Goal: Information Seeking & Learning: Learn about a topic

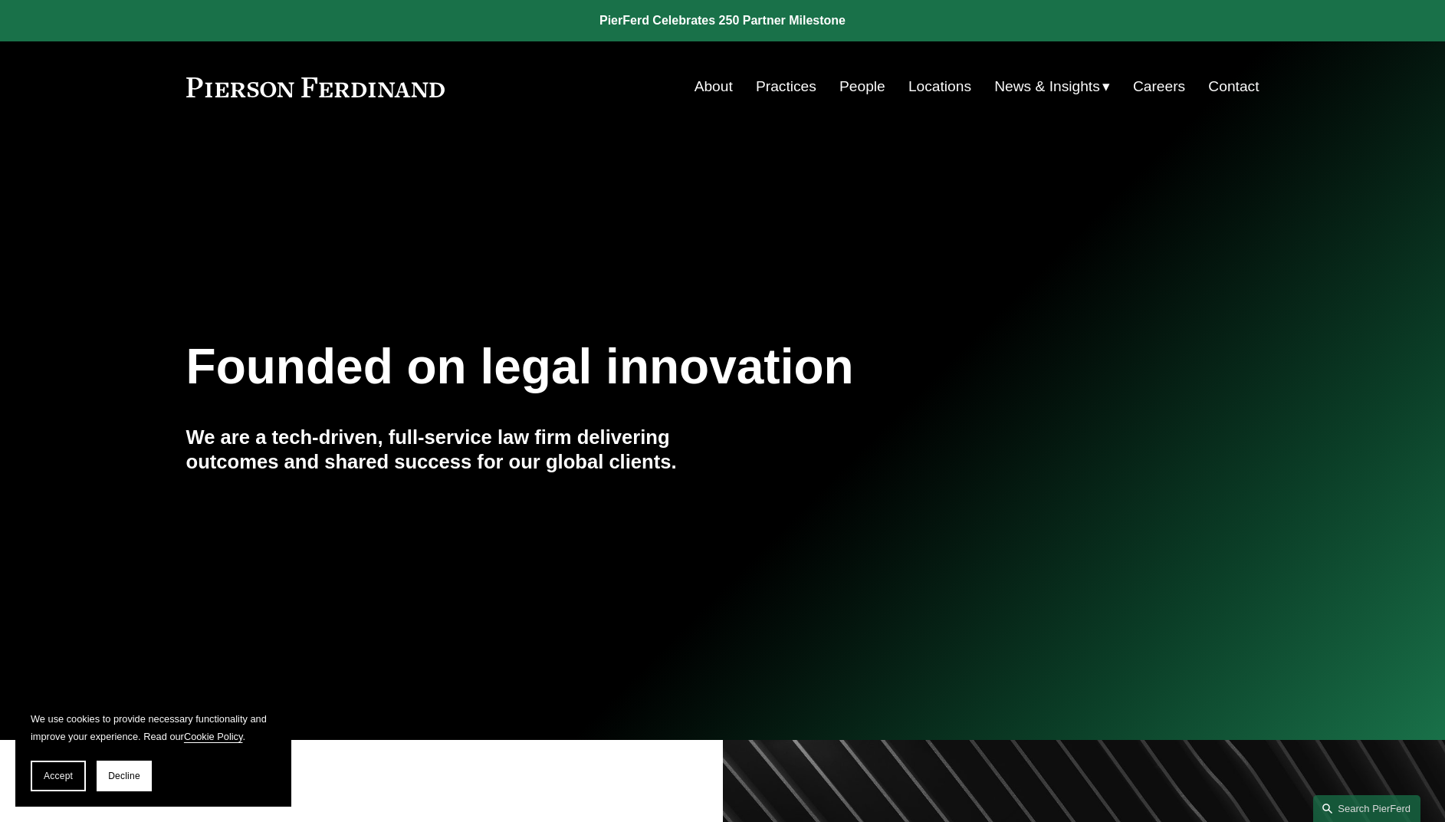
click at [862, 86] on link "People" at bounding box center [862, 86] width 46 height 29
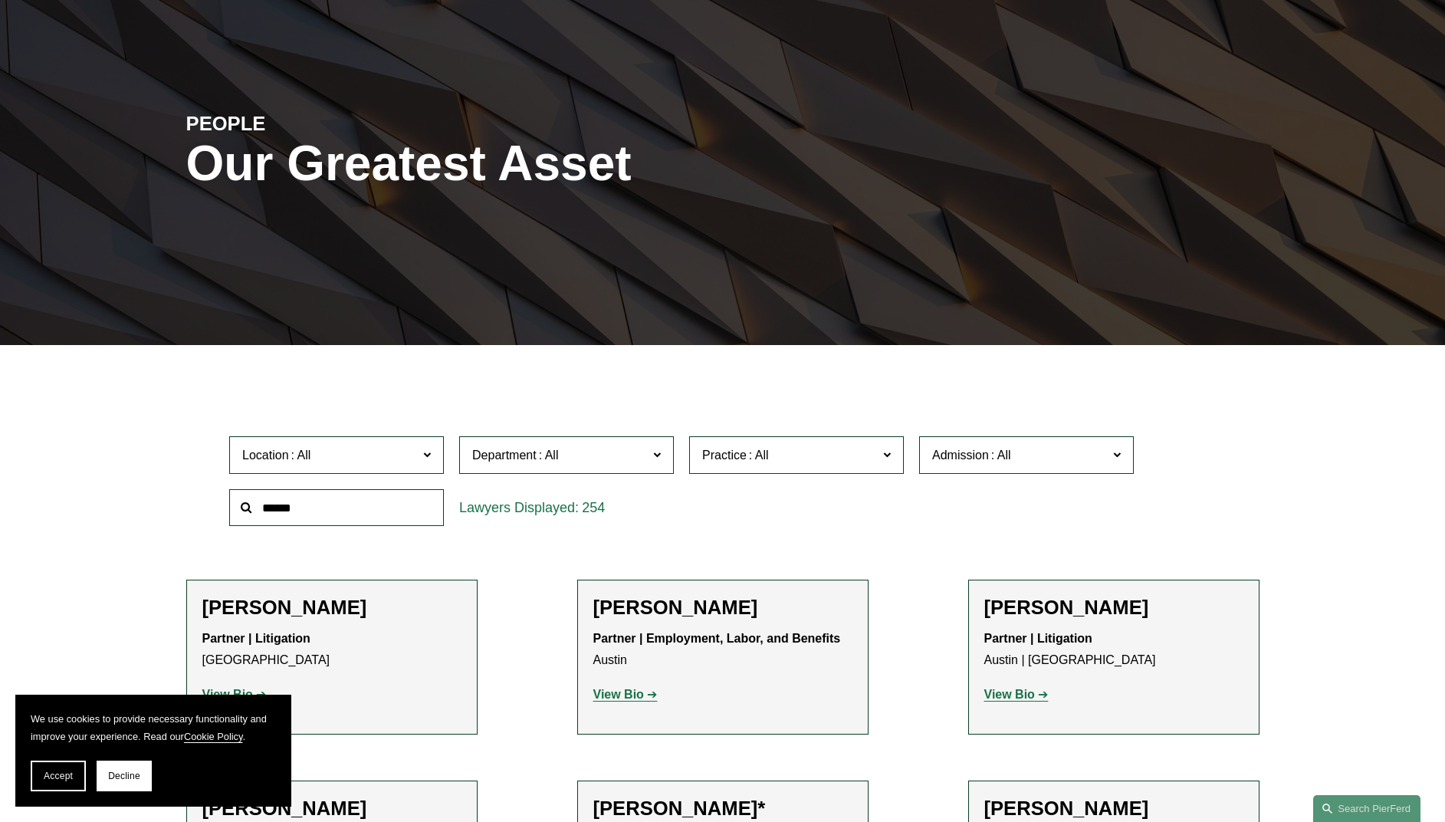
scroll to position [122, 0]
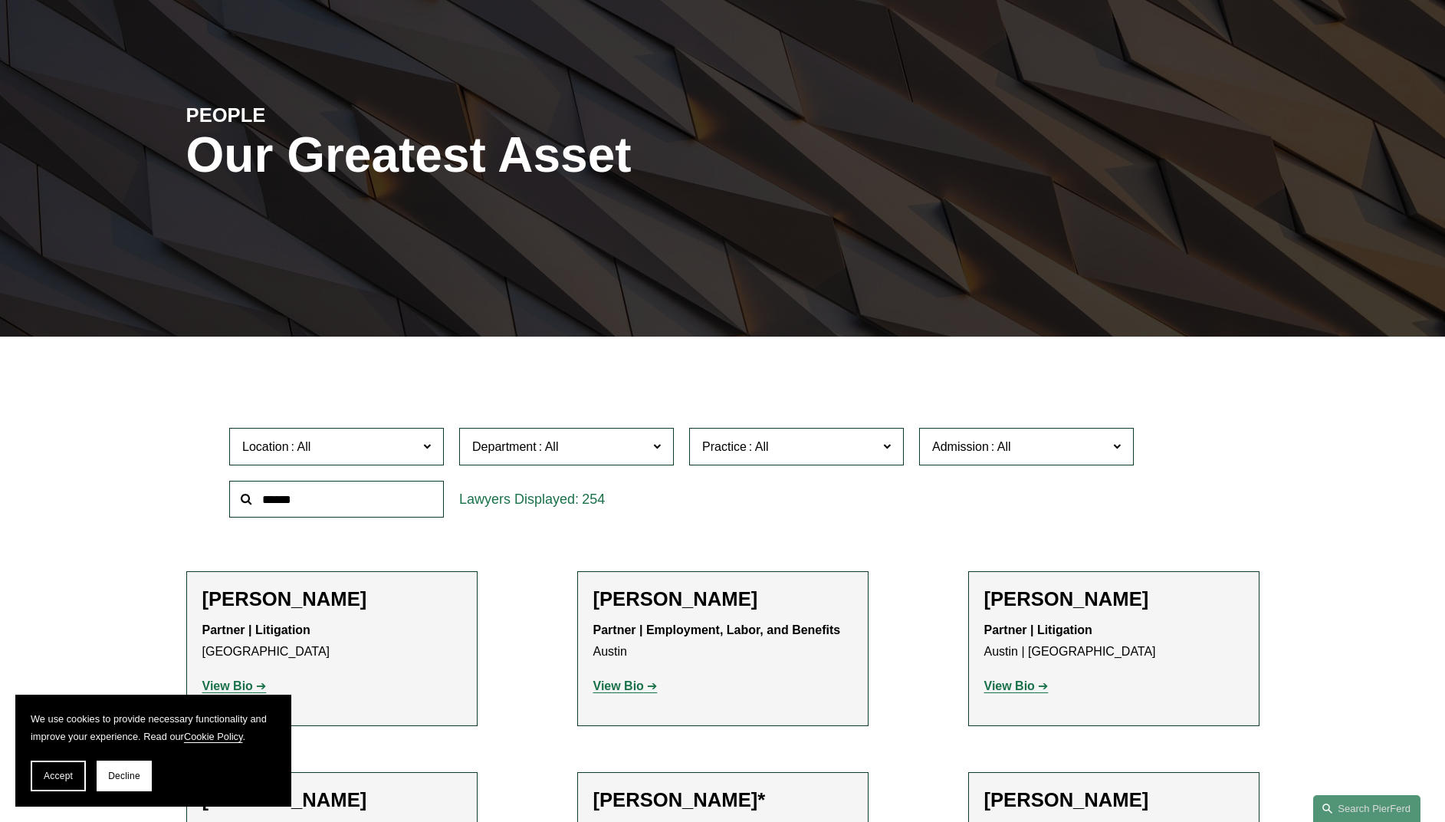
click at [409, 443] on span "Location" at bounding box center [330, 446] width 176 height 21
click at [0, 0] on link "Philadelphia" at bounding box center [0, 0] width 0 height 0
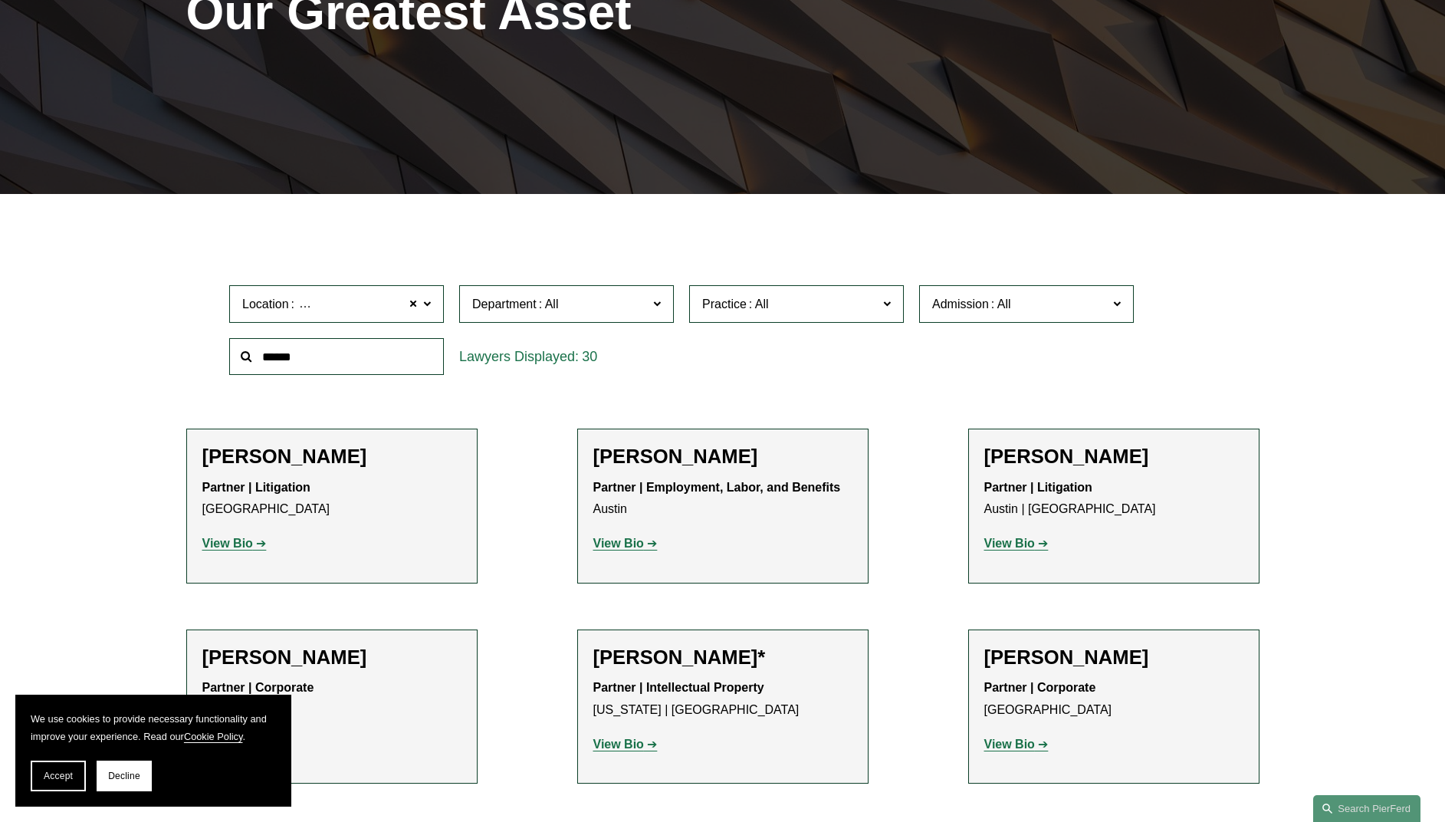
scroll to position [305, 0]
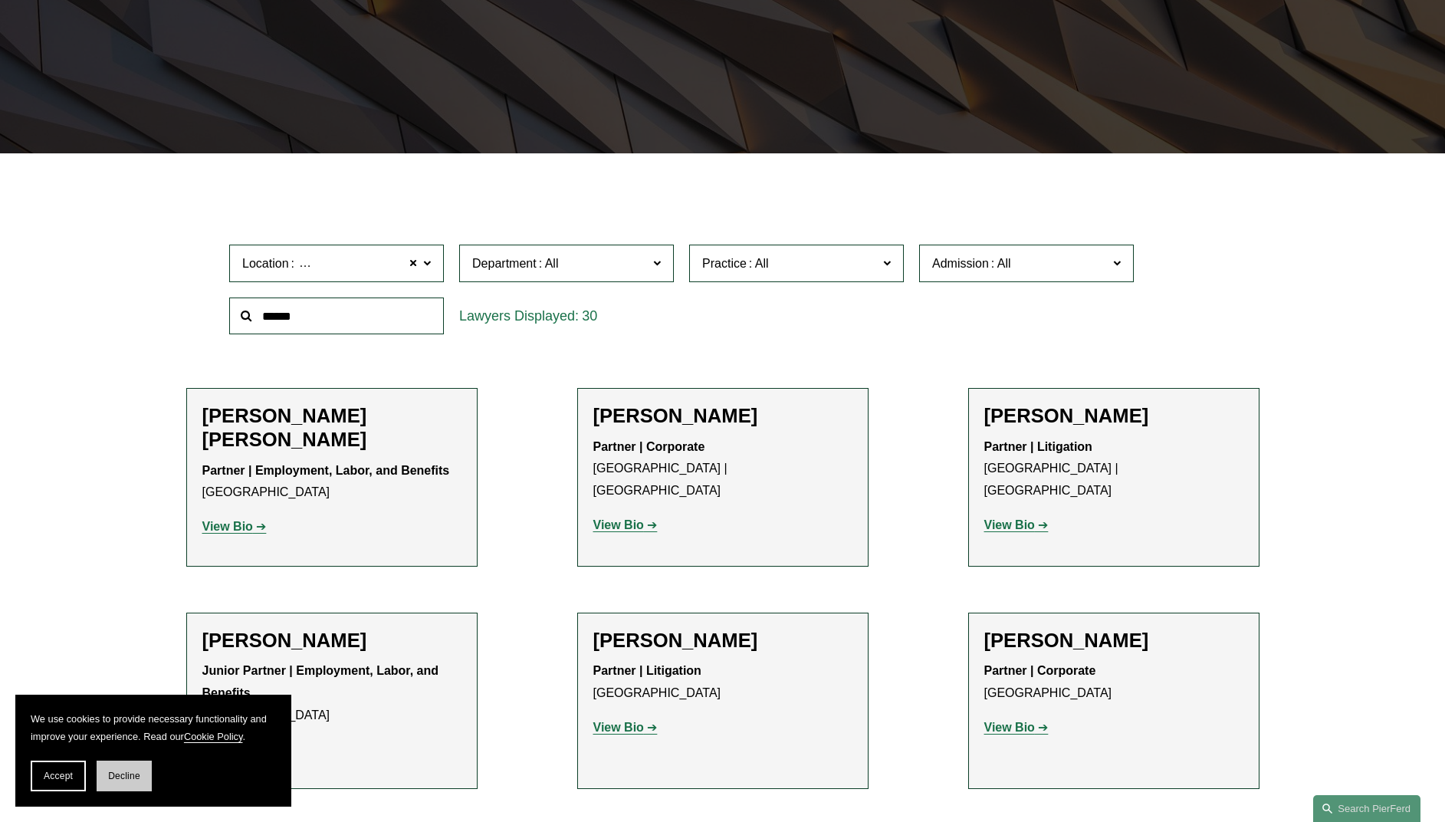
click at [129, 773] on span "Decline" at bounding box center [124, 775] width 32 height 11
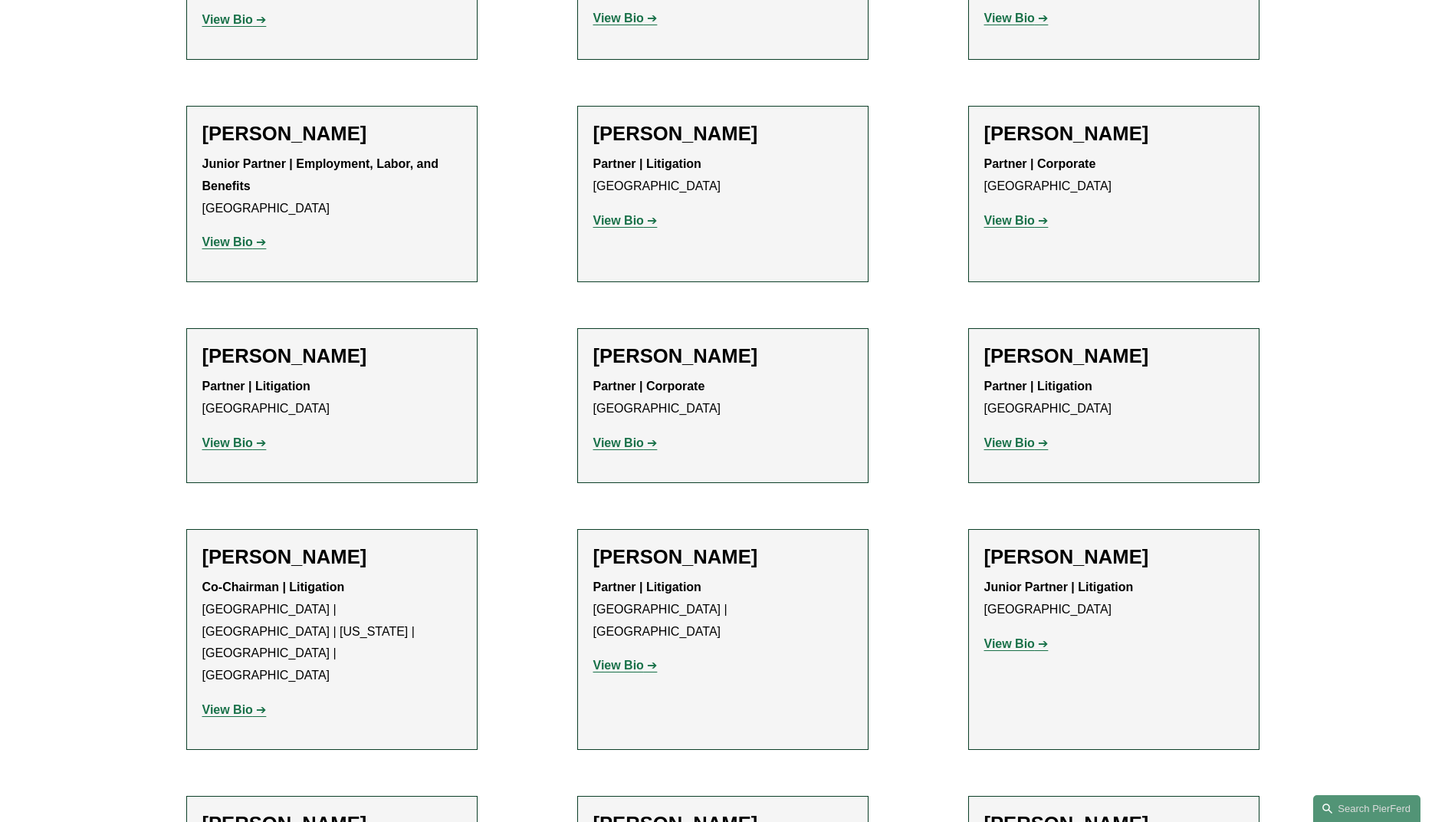
scroll to position [833, 0]
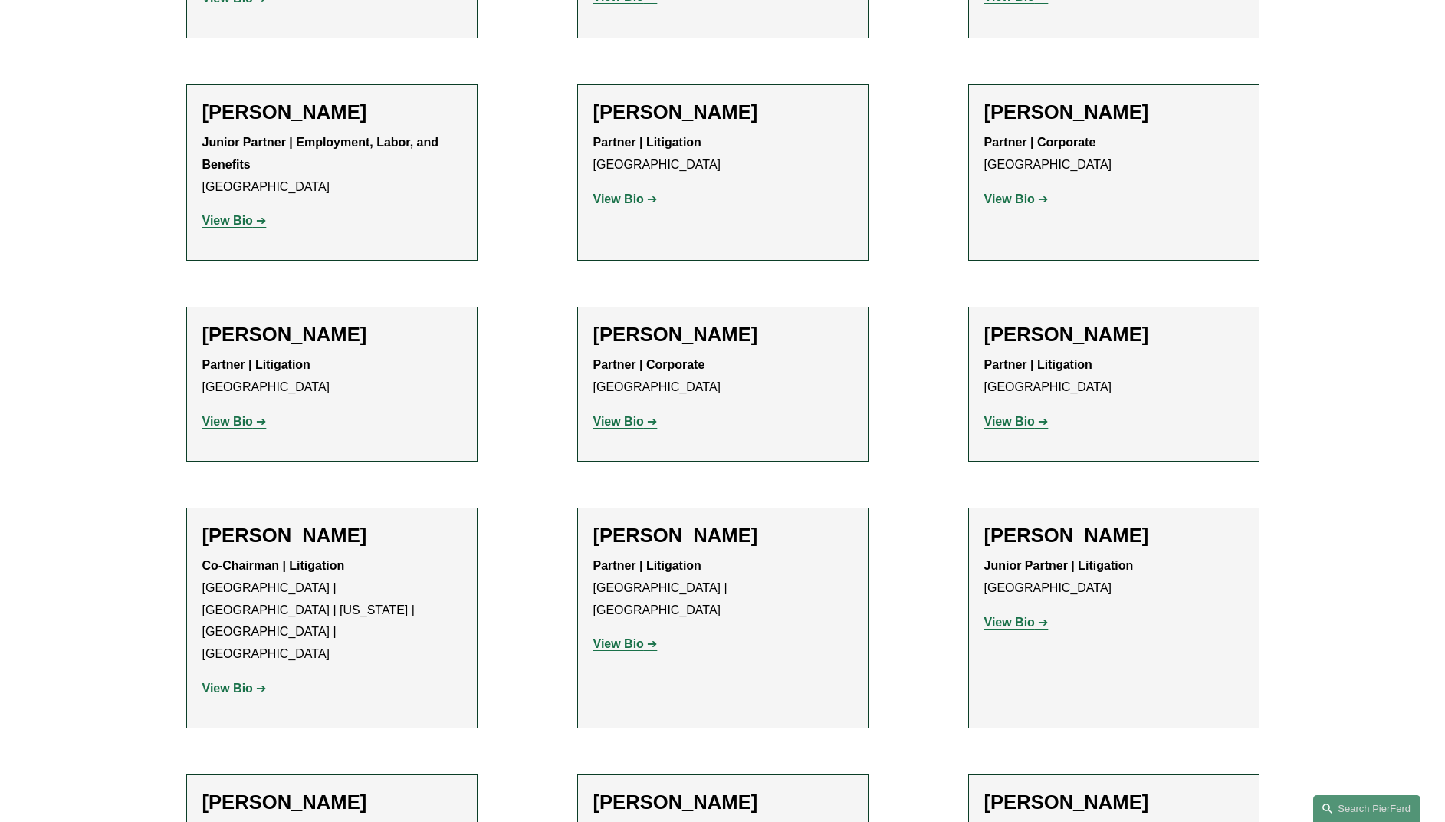
click at [636, 637] on strong "View Bio" at bounding box center [618, 643] width 51 height 13
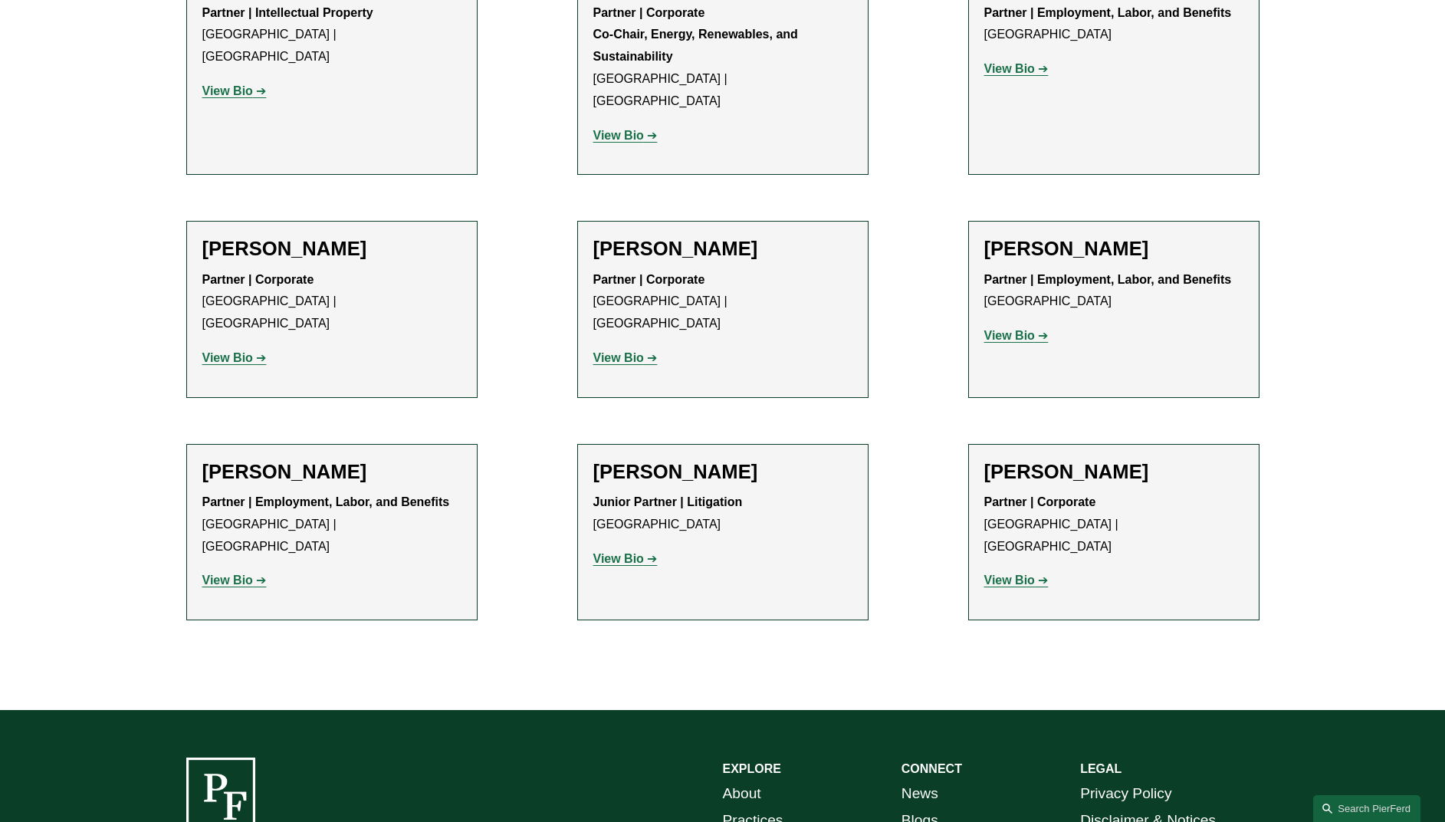
scroll to position [2385, 0]
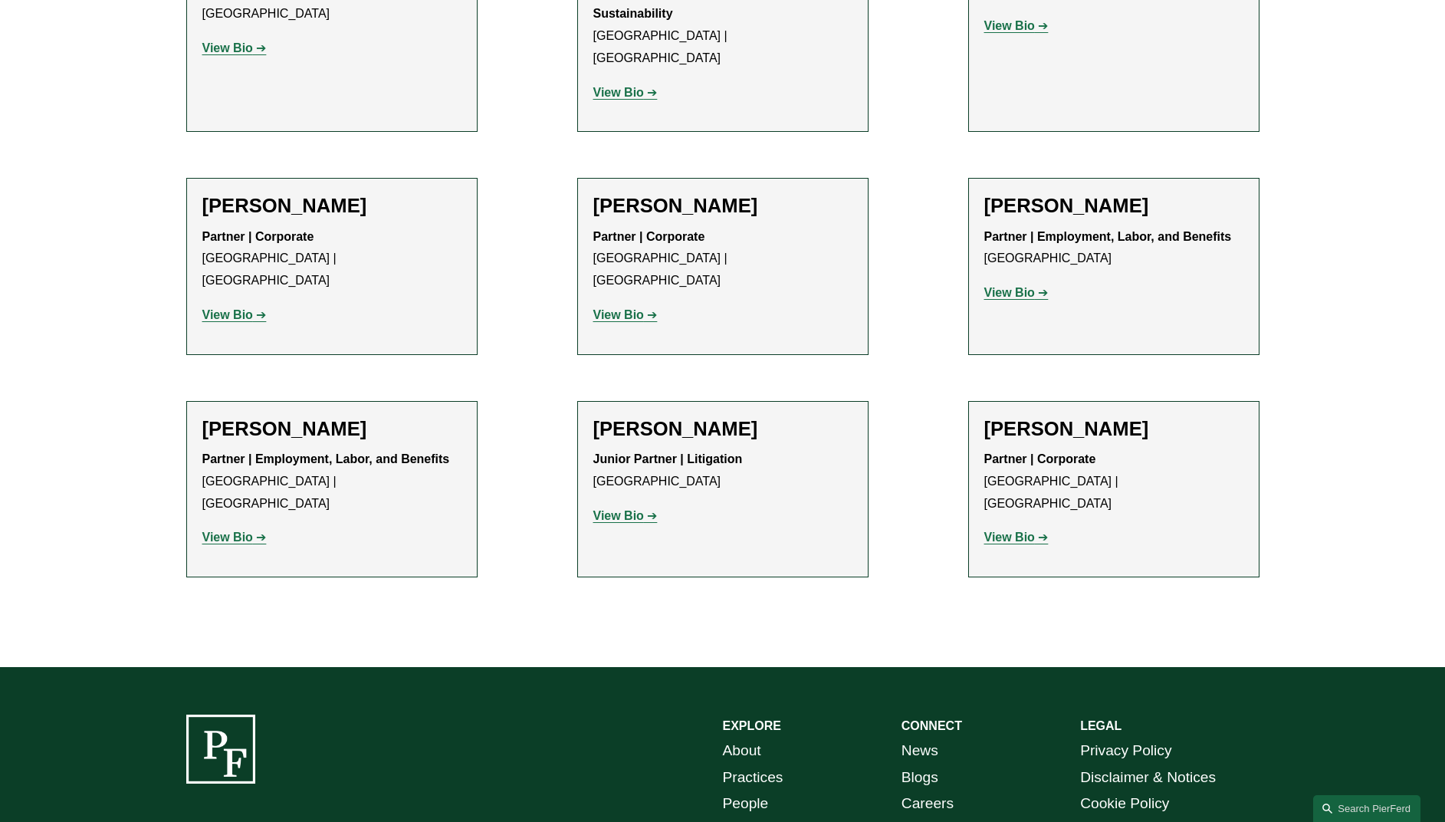
click at [631, 509] on strong "View Bio" at bounding box center [618, 515] width 51 height 13
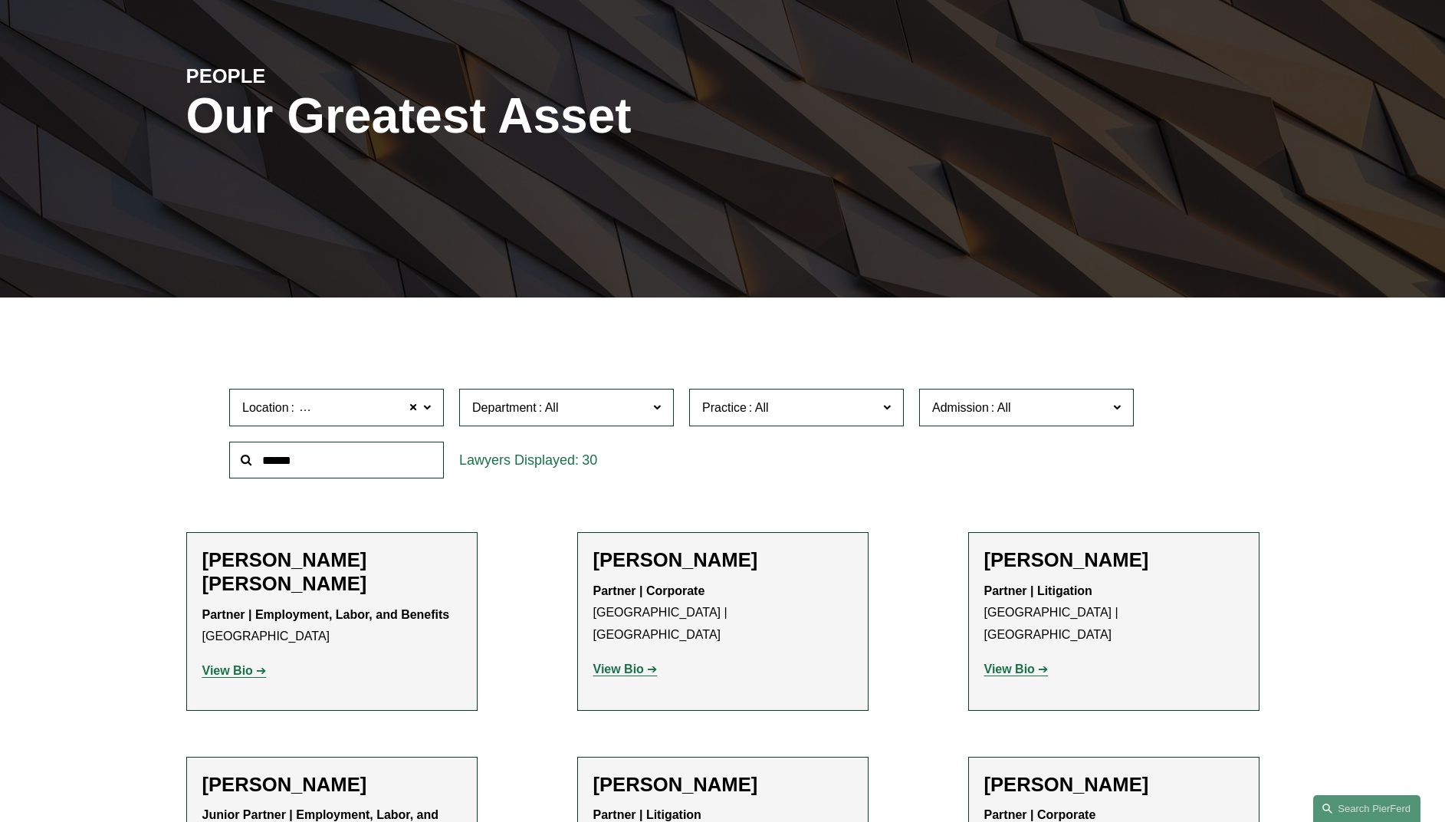
scroll to position [162, 0]
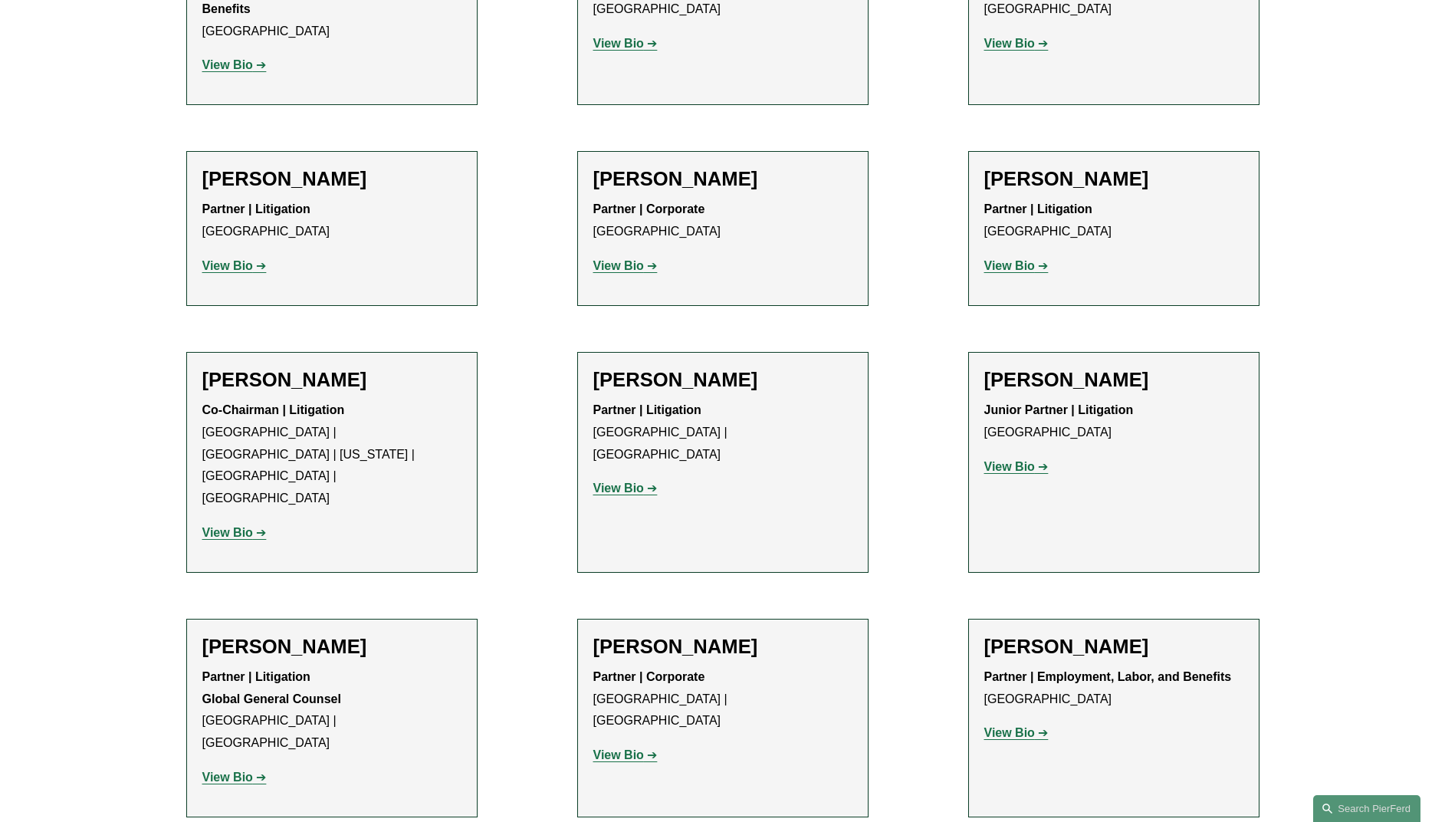
scroll to position [1455, 0]
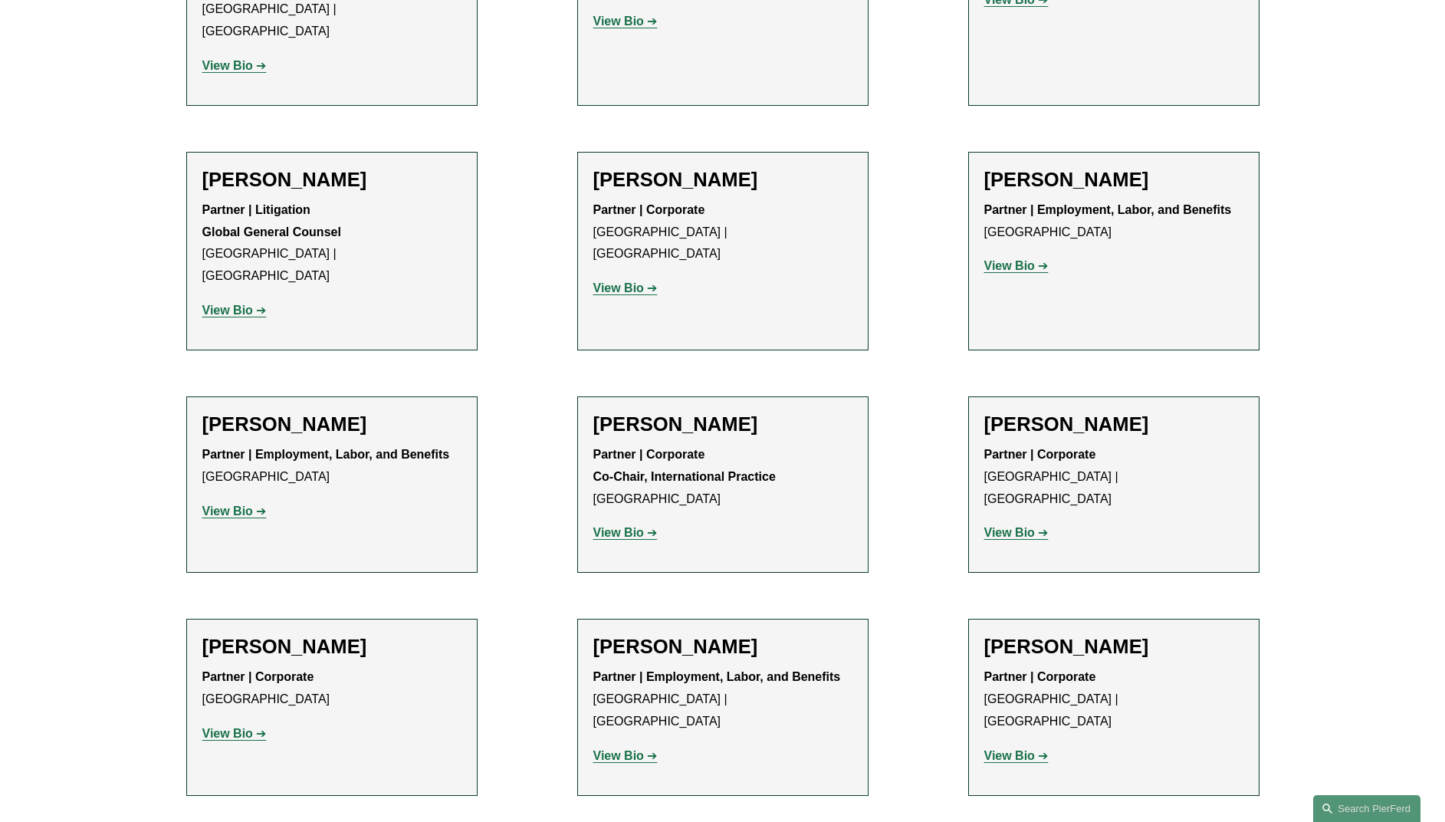
click at [632, 526] on strong "View Bio" at bounding box center [618, 532] width 51 height 13
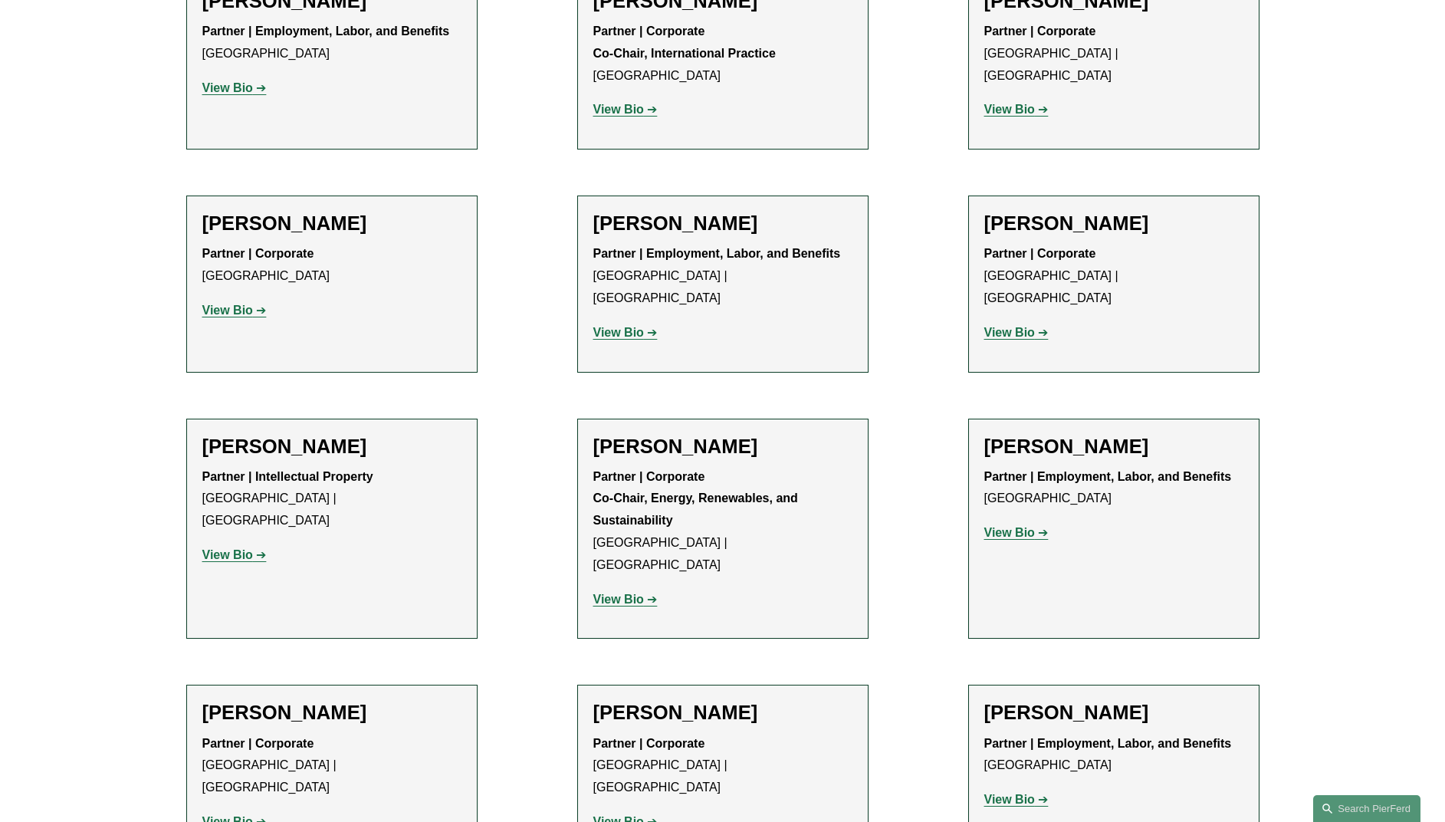
click at [626, 592] on strong "View Bio" at bounding box center [618, 598] width 51 height 13
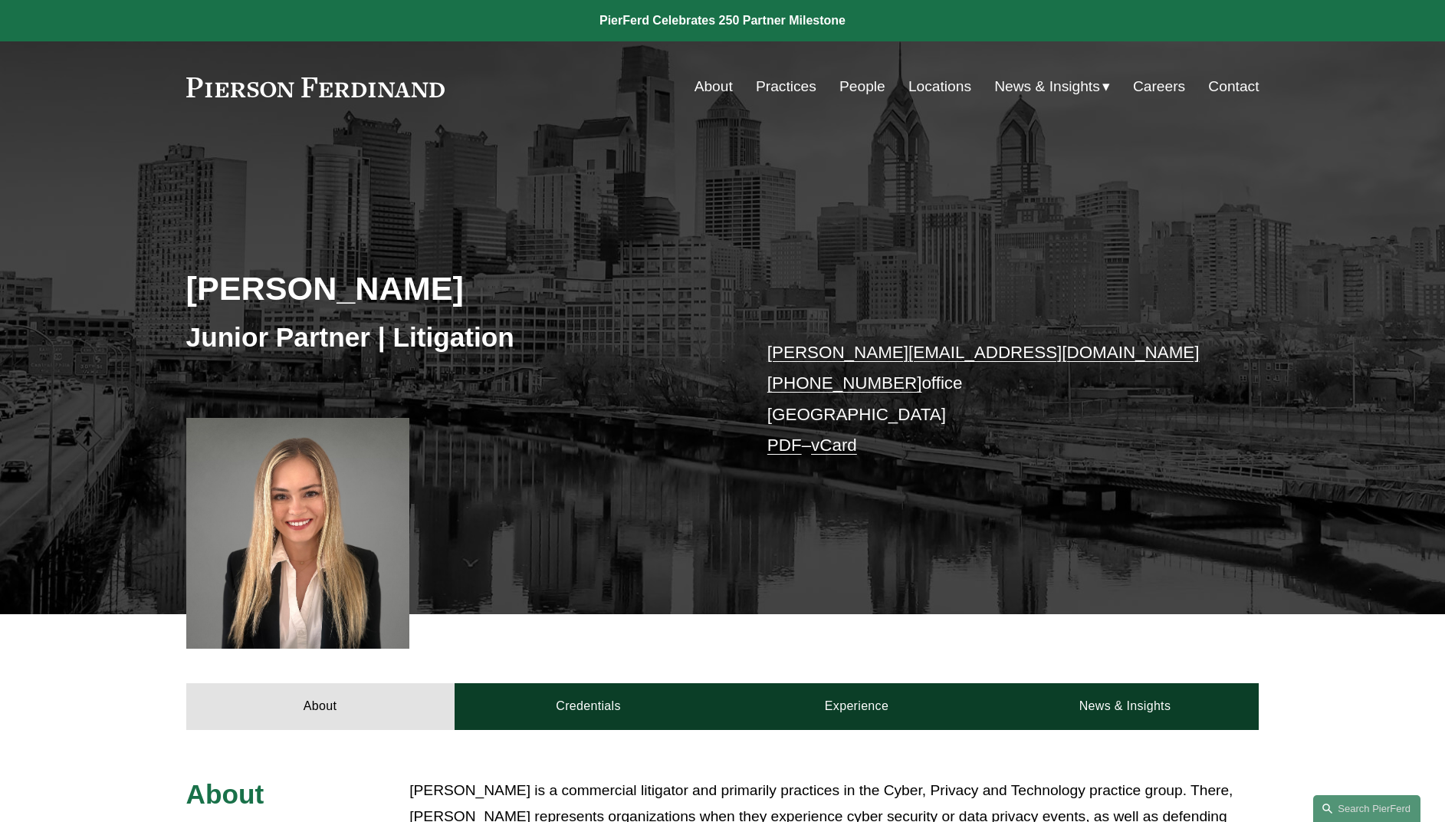
click at [329, 520] on div at bounding box center [298, 533] width 224 height 231
click at [331, 518] on div at bounding box center [298, 533] width 224 height 231
click at [332, 518] on div at bounding box center [298, 533] width 224 height 231
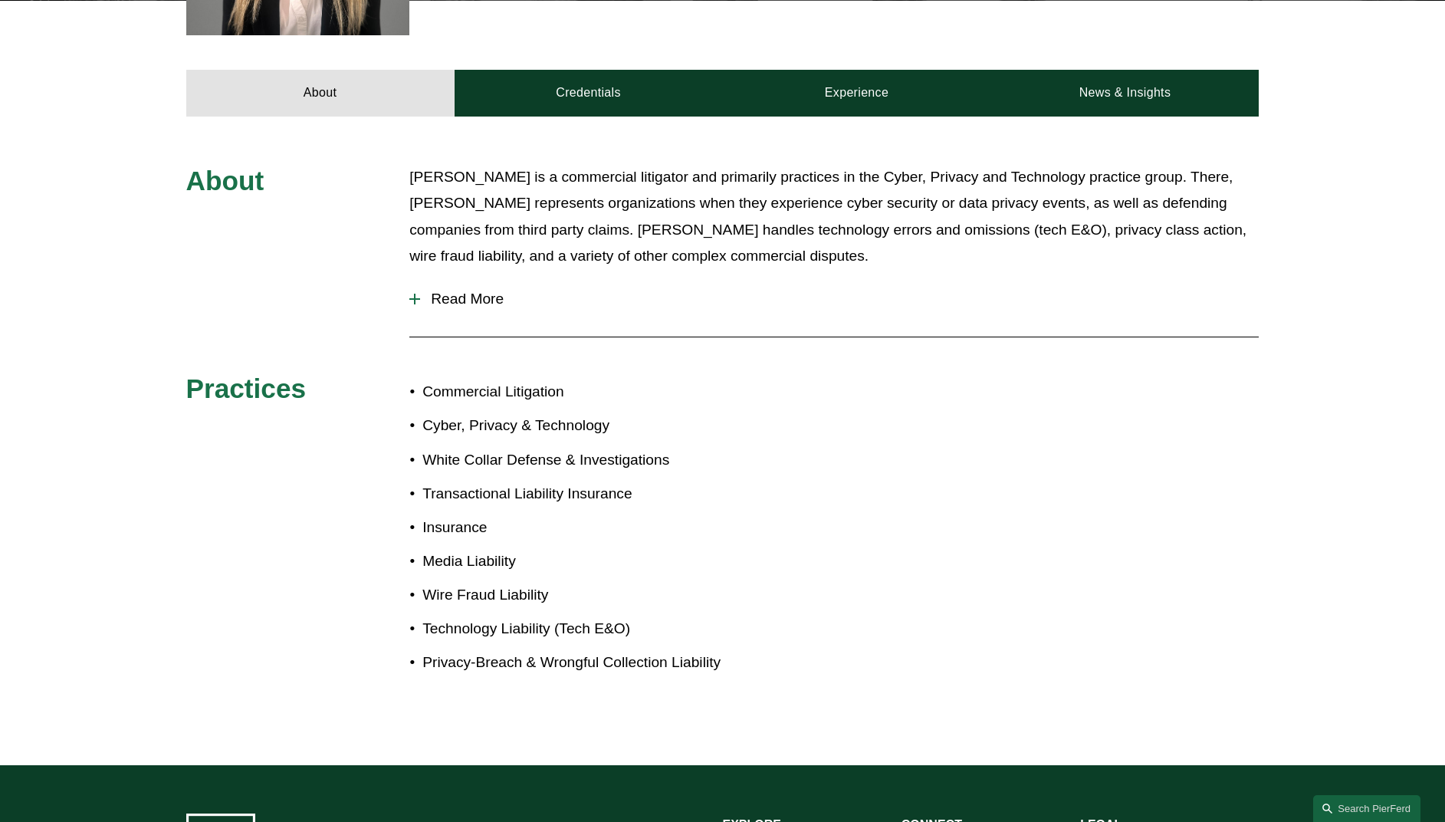
scroll to position [612, 0]
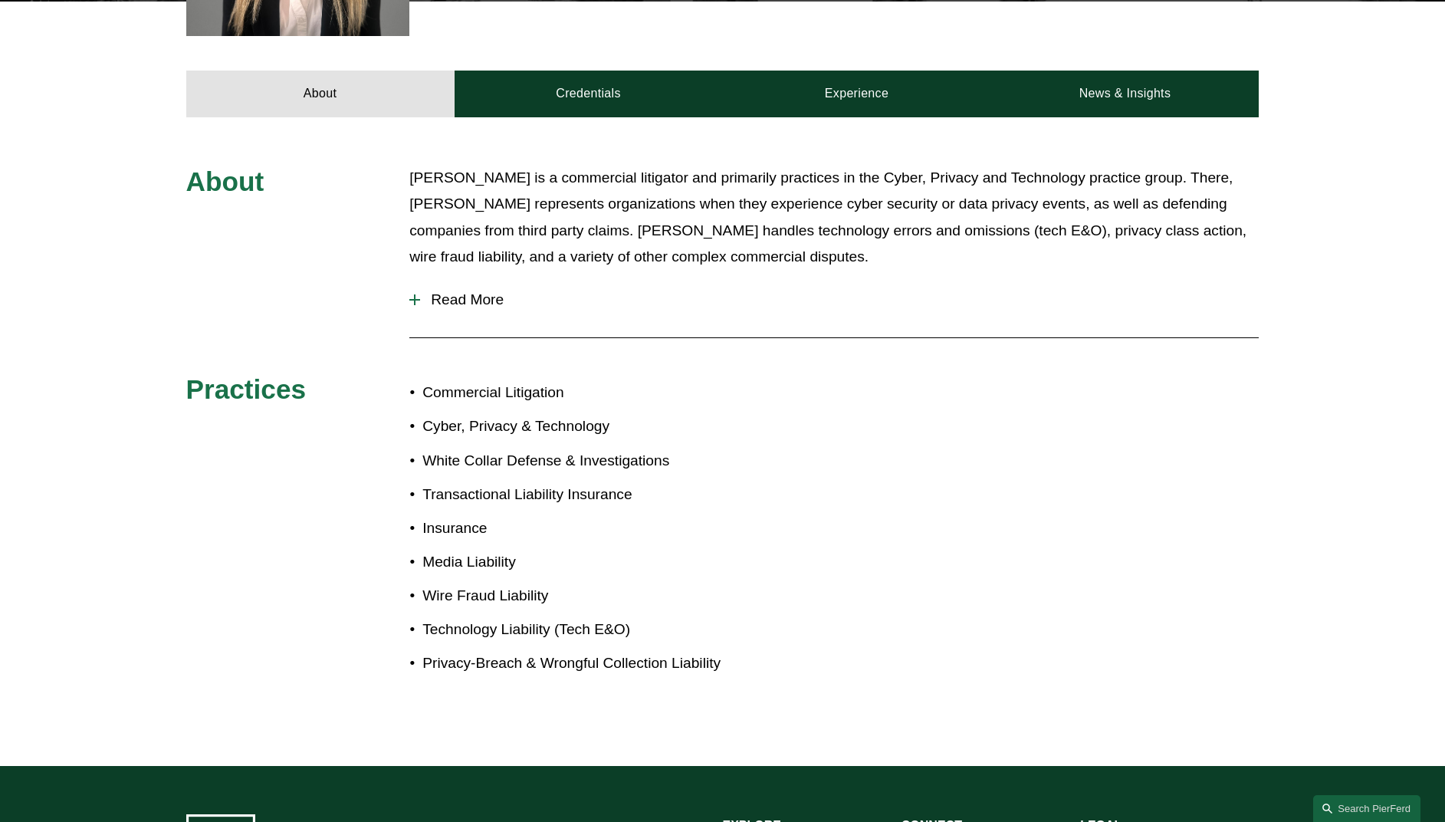
click at [468, 308] on span "Read More" at bounding box center [839, 299] width 838 height 17
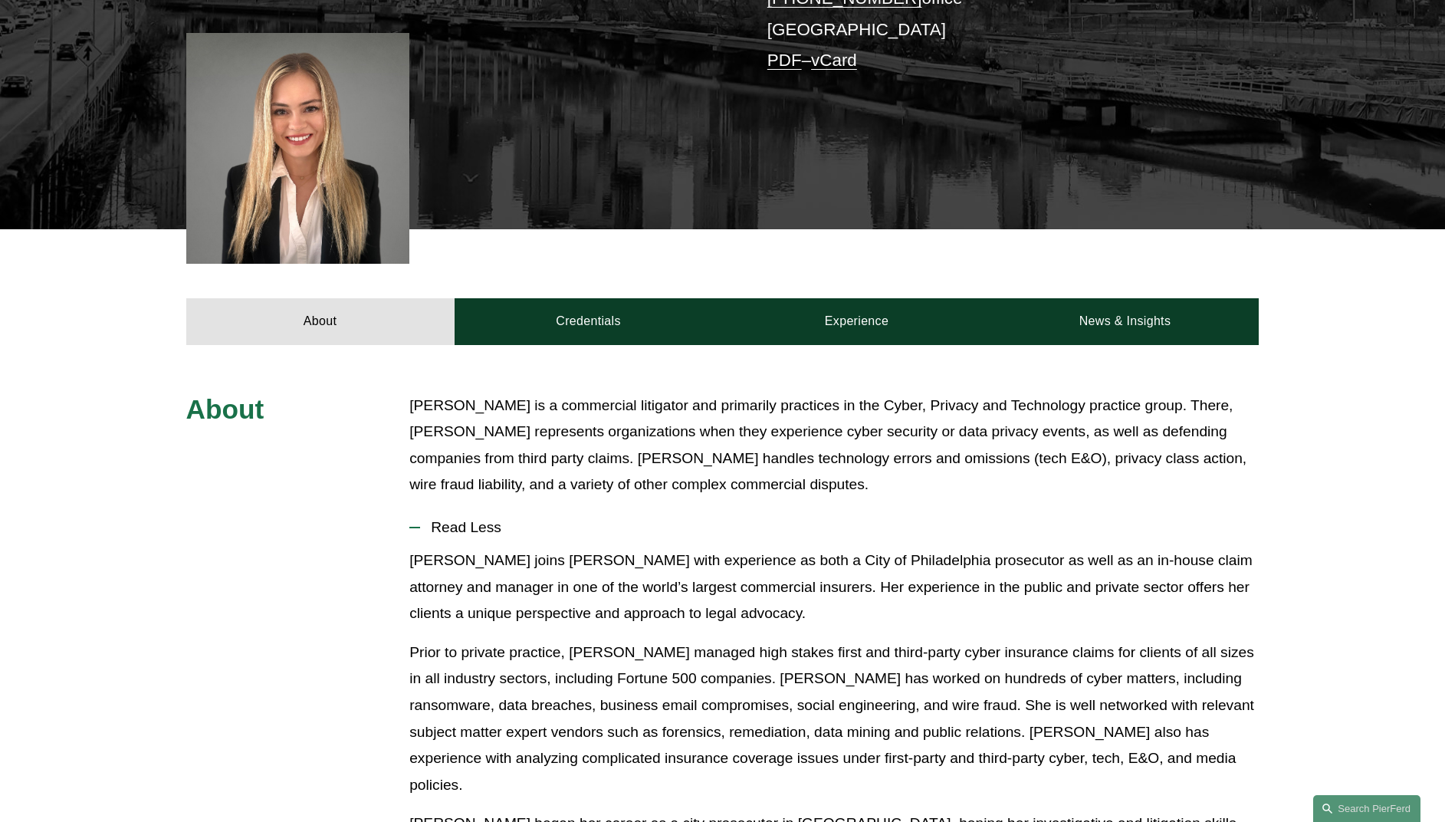
scroll to position [0, 0]
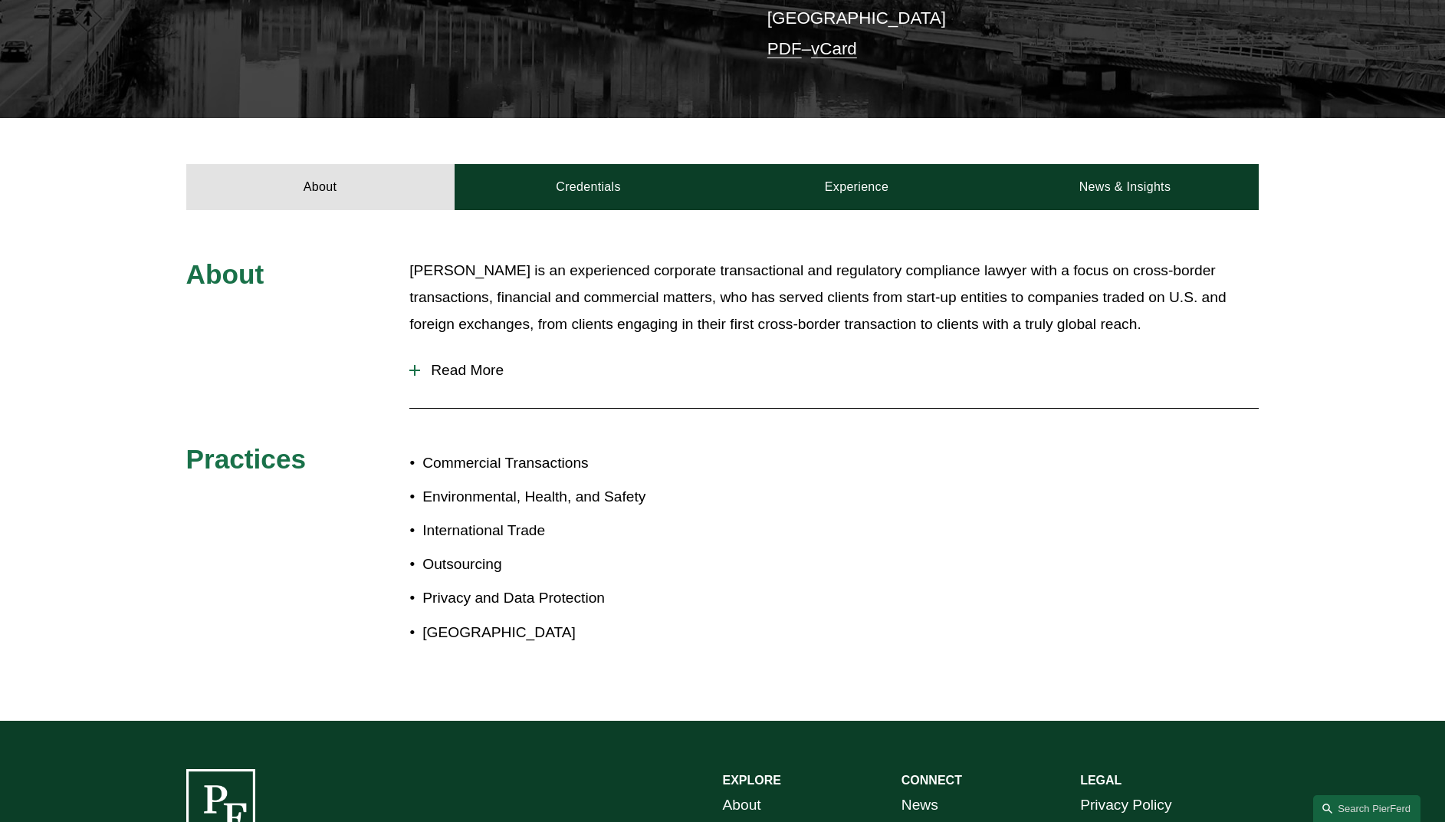
scroll to position [438, 0]
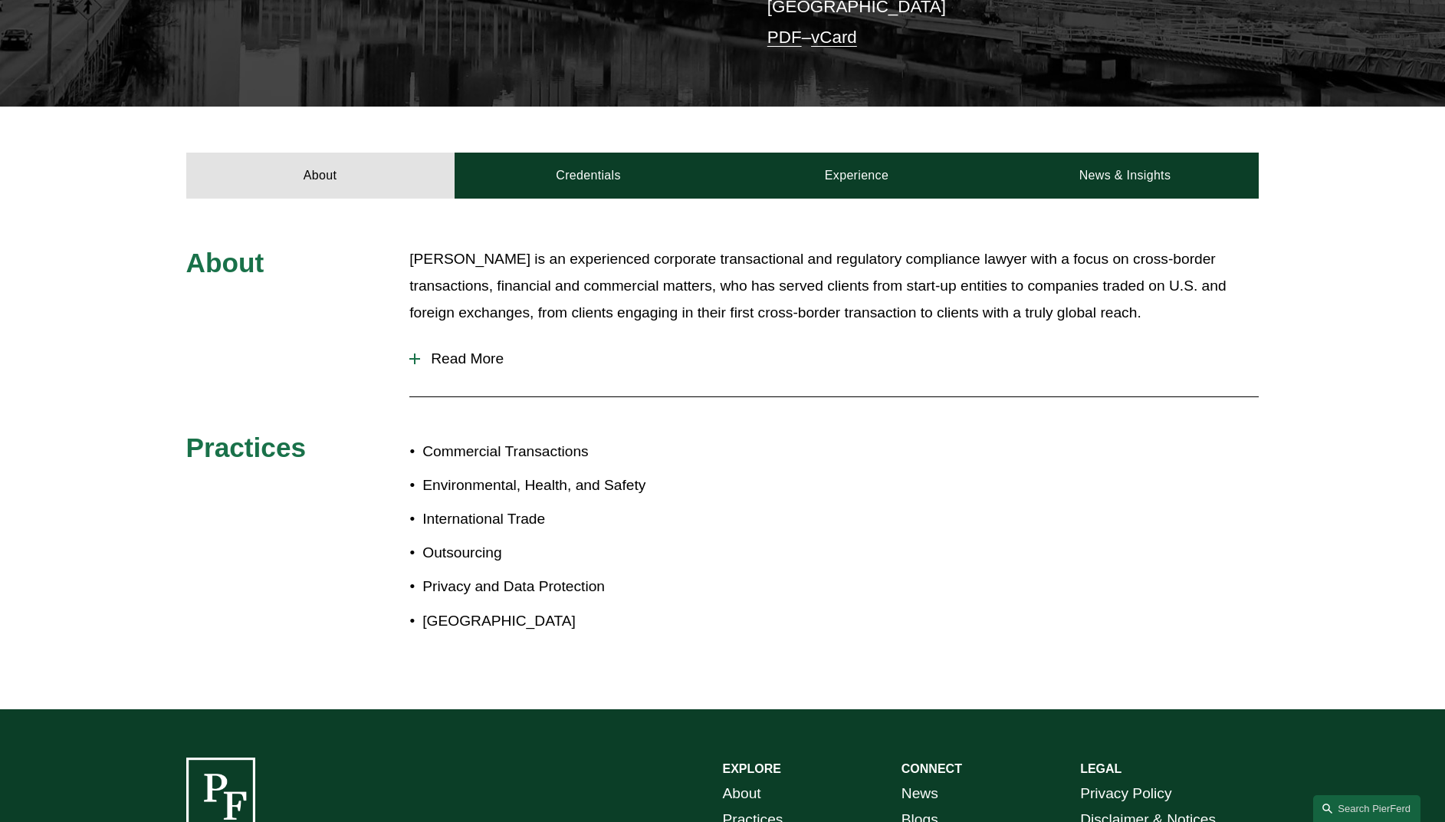
click at [473, 359] on span "Read More" at bounding box center [839, 358] width 838 height 17
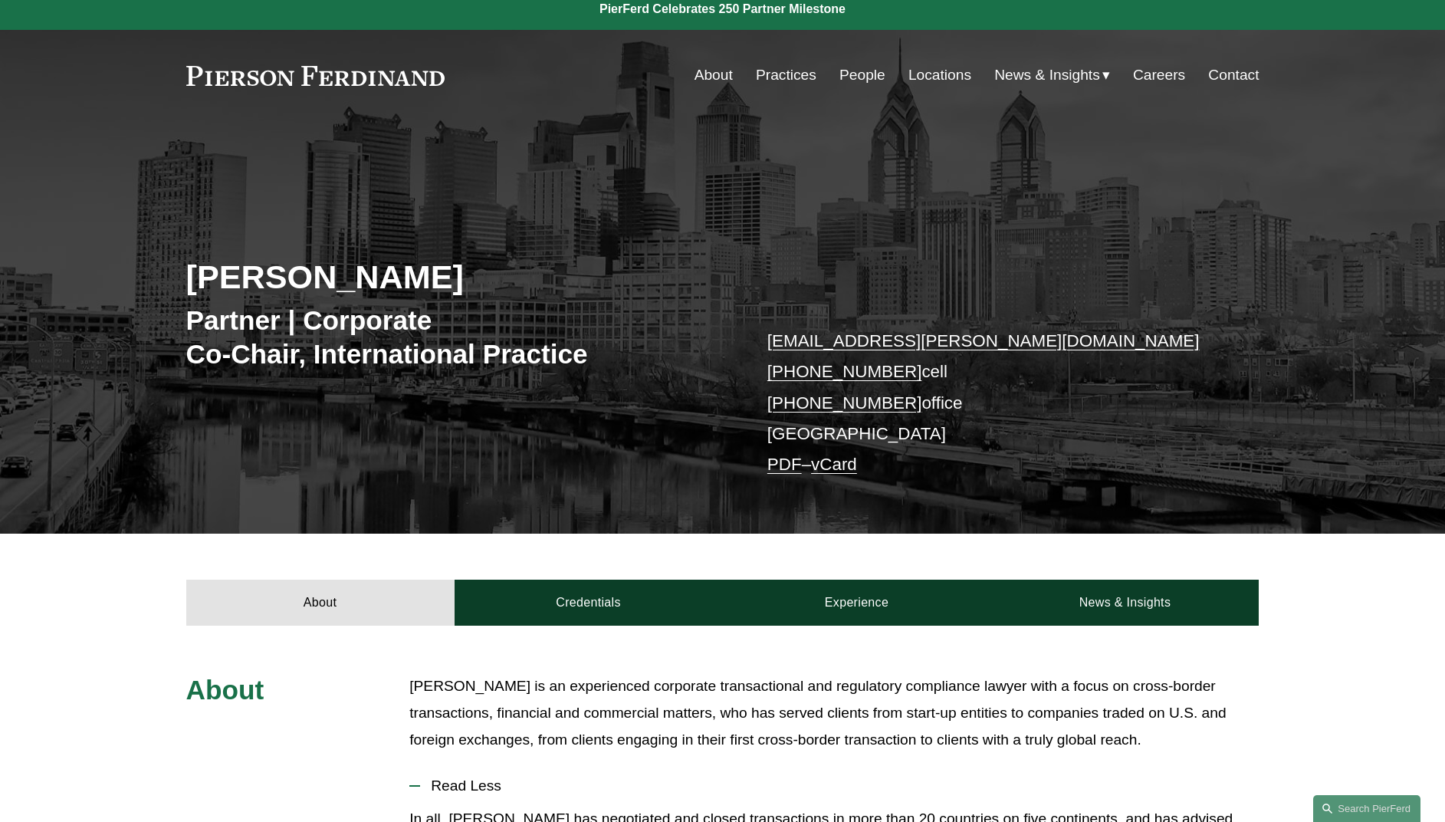
scroll to position [0, 0]
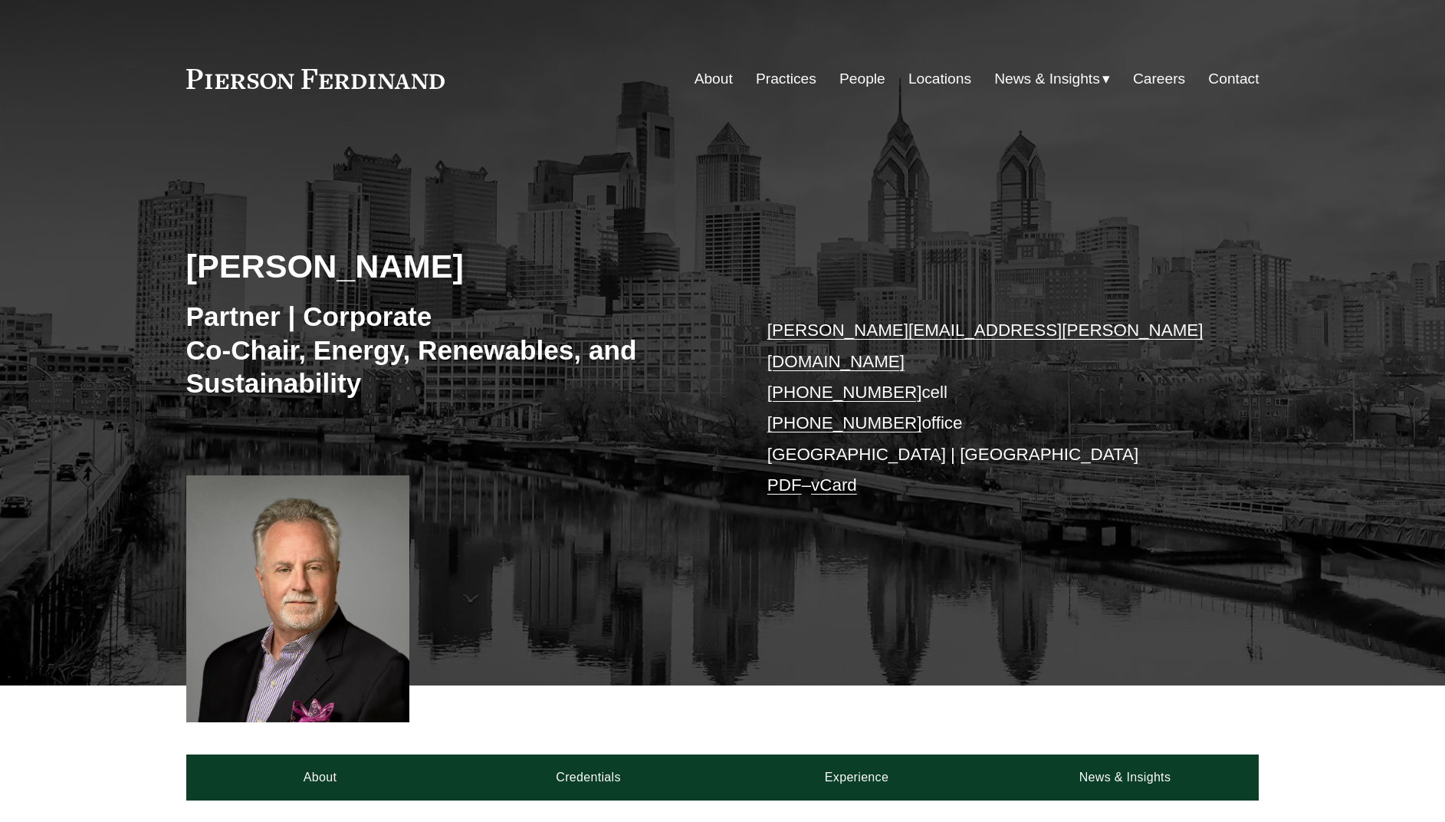
click at [626, 488] on div "[PERSON_NAME] Partner | Corporate Co-Chair, Energy, Renewables, and Sustainabil…" at bounding box center [722, 419] width 1445 height 531
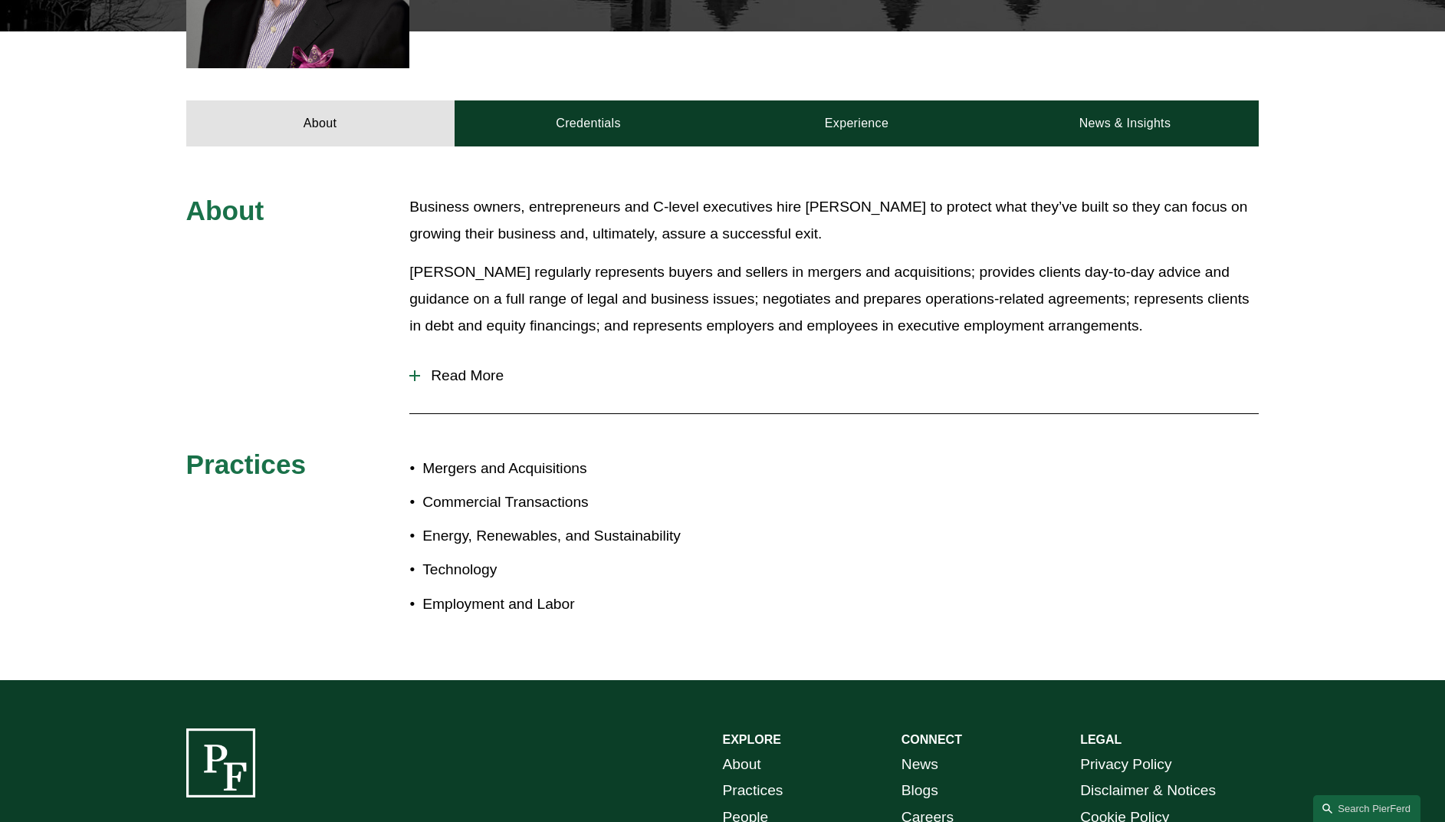
scroll to position [682, 0]
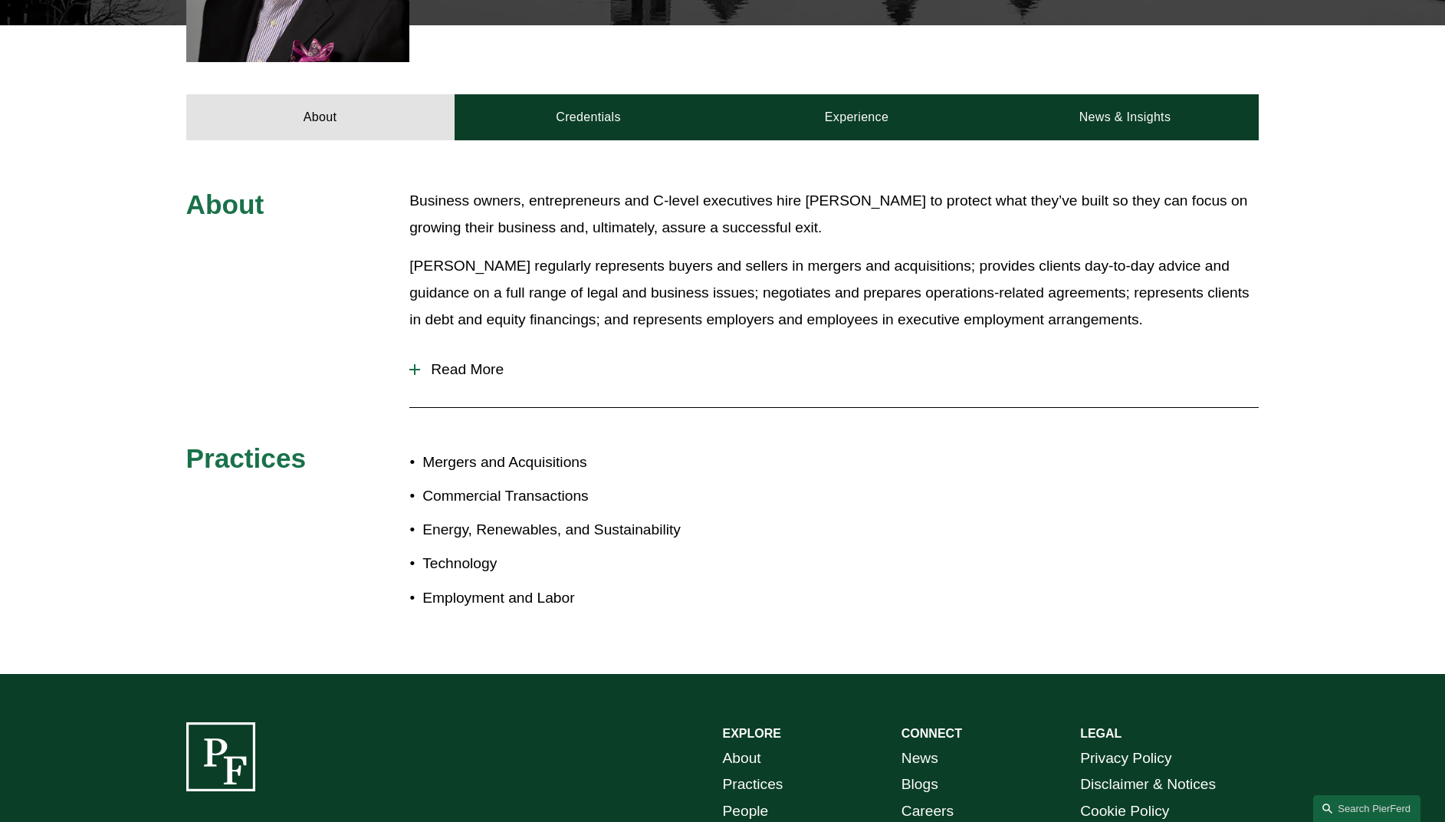
click at [428, 361] on span "Read More" at bounding box center [839, 369] width 838 height 17
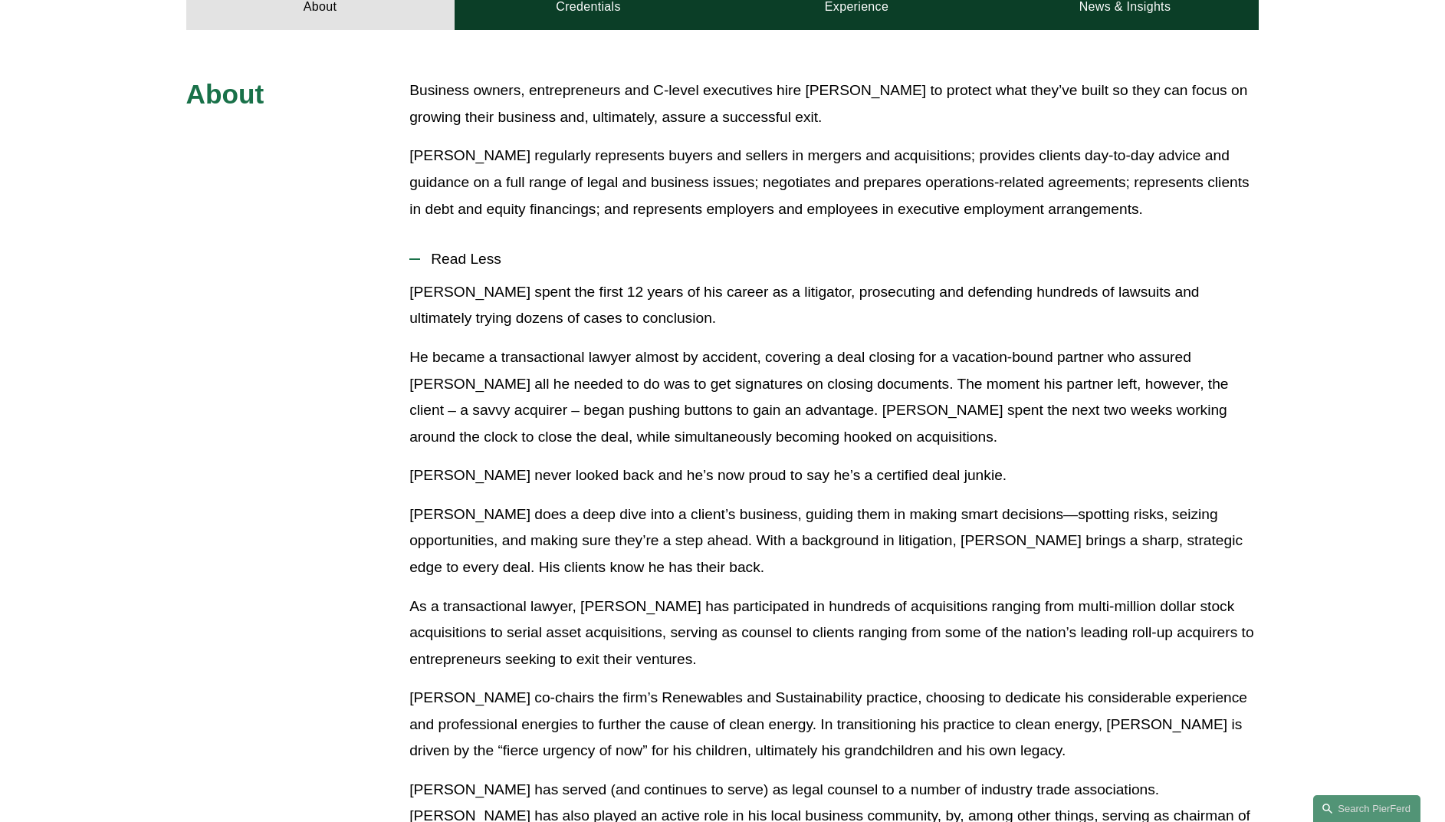
scroll to position [924, 0]
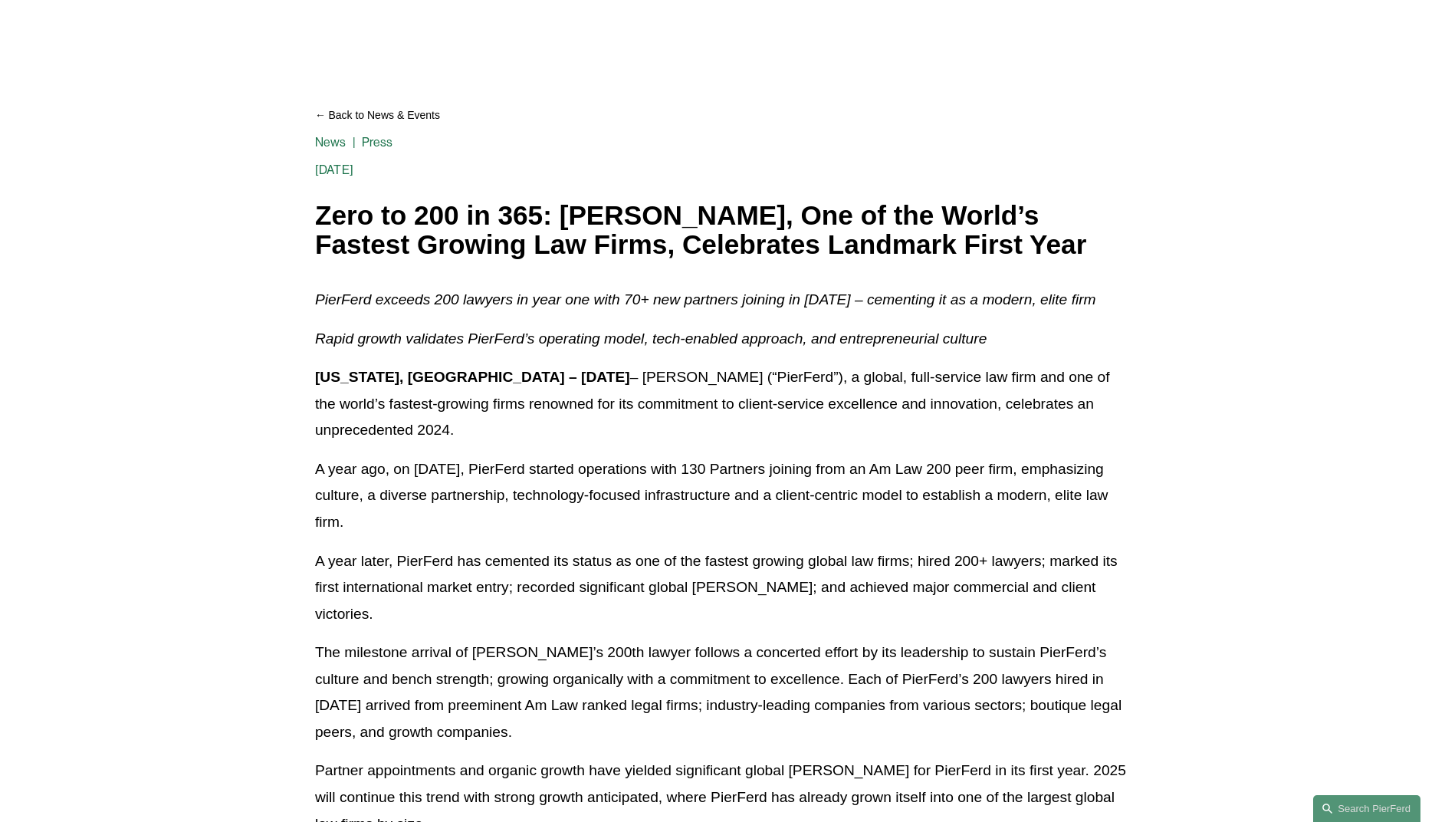
scroll to position [124, 0]
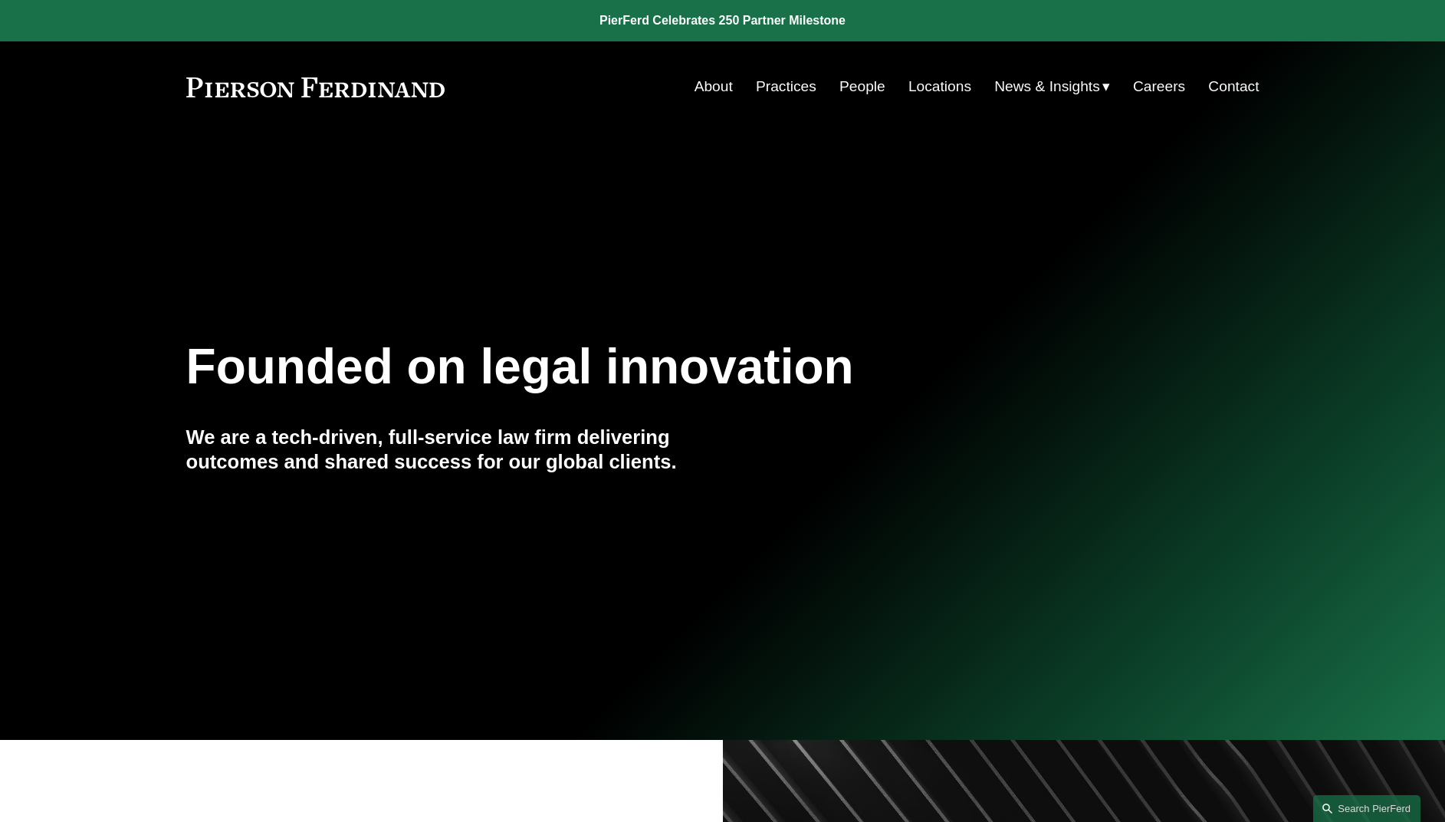
click at [471, 261] on div "Founded on legal innovation We are a tech-driven, full-service law firm deliver…" at bounding box center [722, 436] width 1445 height 468
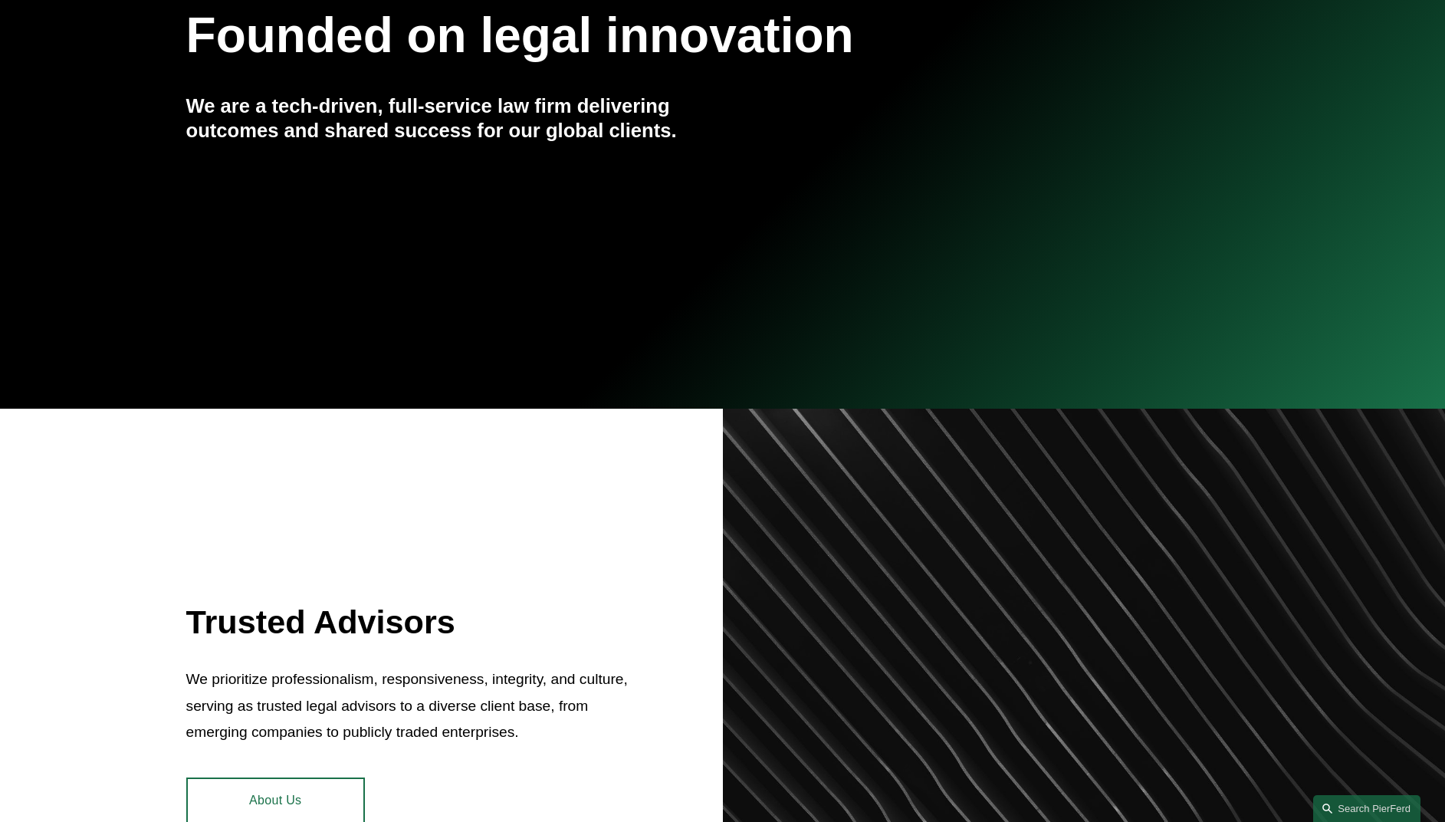
scroll to position [516, 0]
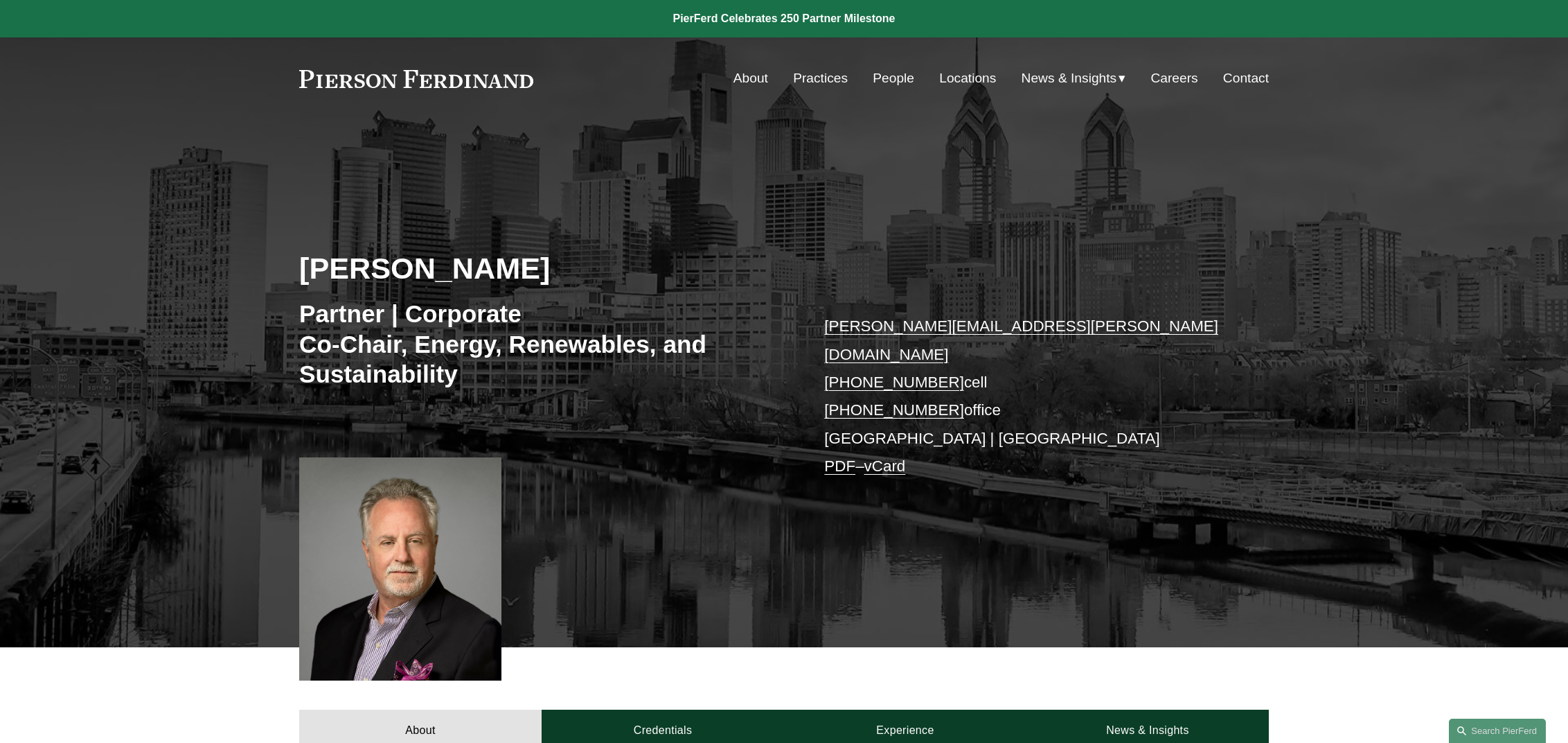
scroll to position [844, 0]
